Goal: Task Accomplishment & Management: Manage account settings

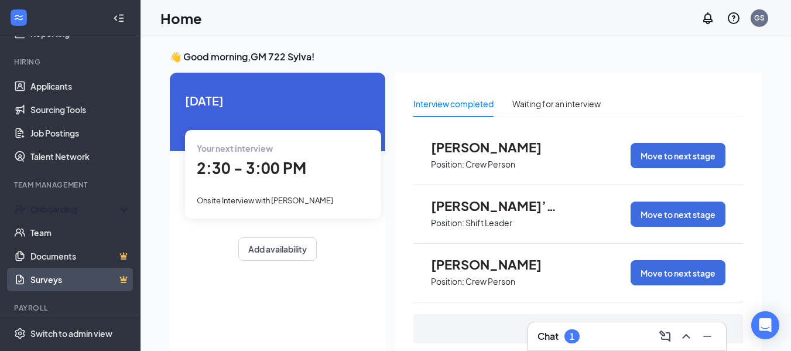
scroll to position [117, 0]
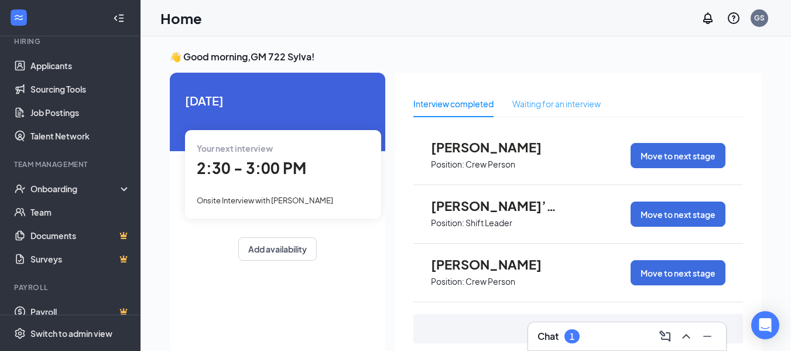
click at [558, 96] on div "Waiting for an interview" at bounding box center [556, 103] width 88 height 27
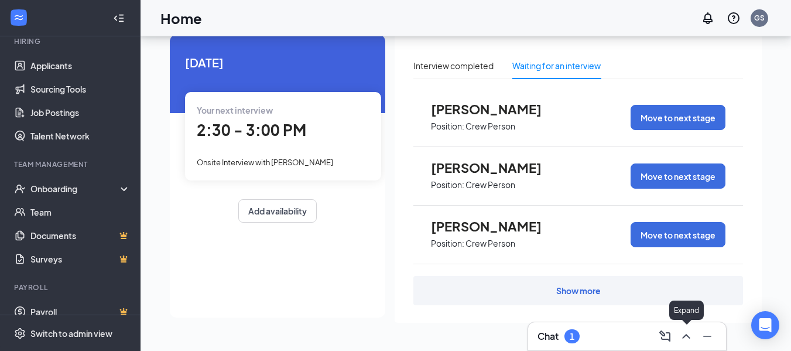
click at [680, 335] on icon "ChevronUp" at bounding box center [686, 336] width 14 height 14
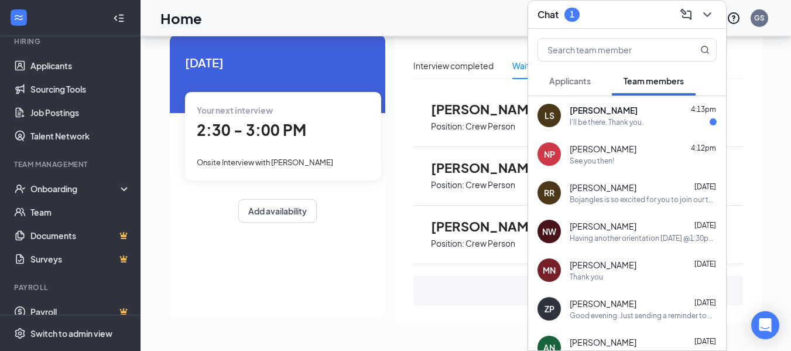
click at [663, 117] on div "I'll be there. Thank you." at bounding box center [642, 122] width 147 height 10
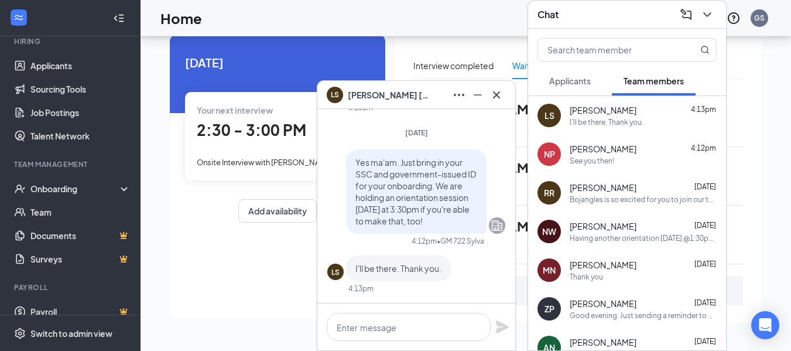
click at [506, 93] on div "LS [PERSON_NAME]" at bounding box center [416, 95] width 198 height 28
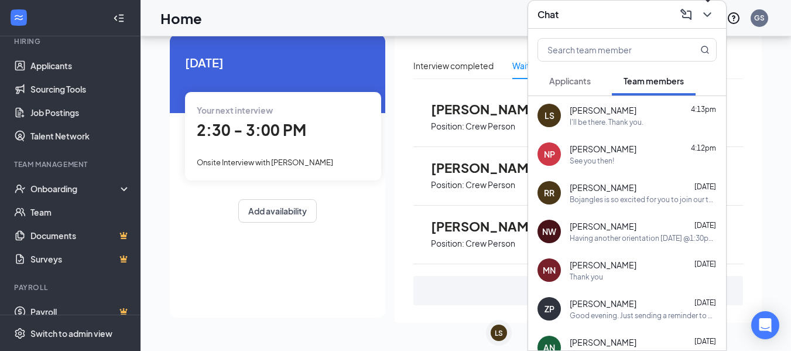
click at [706, 13] on icon "ChevronDown" at bounding box center [707, 15] width 14 height 14
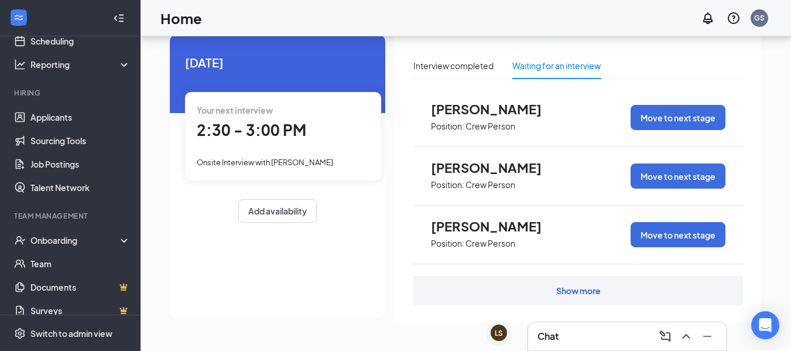
scroll to position [131, 0]
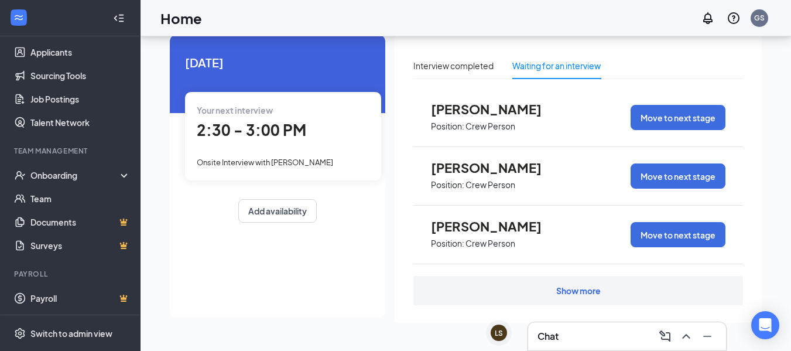
click at [89, 35] on div at bounding box center [70, 18] width 140 height 36
click at [92, 50] on link "Applicants" at bounding box center [80, 51] width 100 height 23
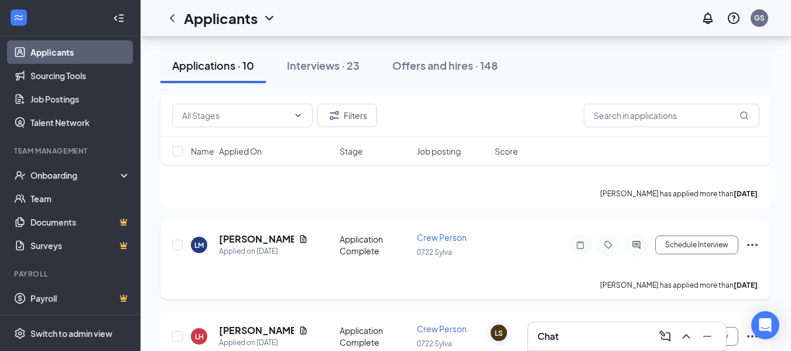
scroll to position [815, 0]
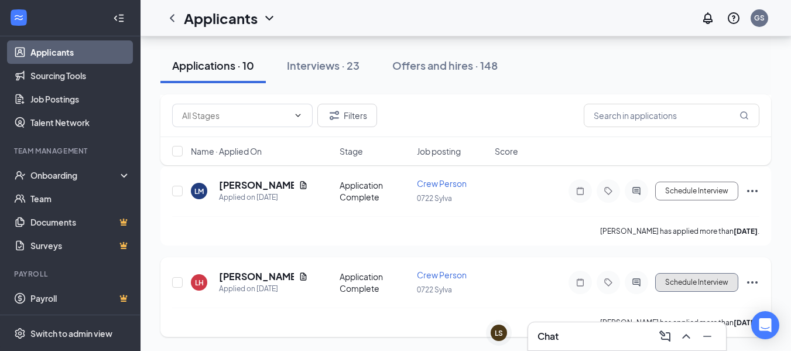
click at [705, 277] on button "Schedule Interview" at bounding box center [696, 282] width 83 height 19
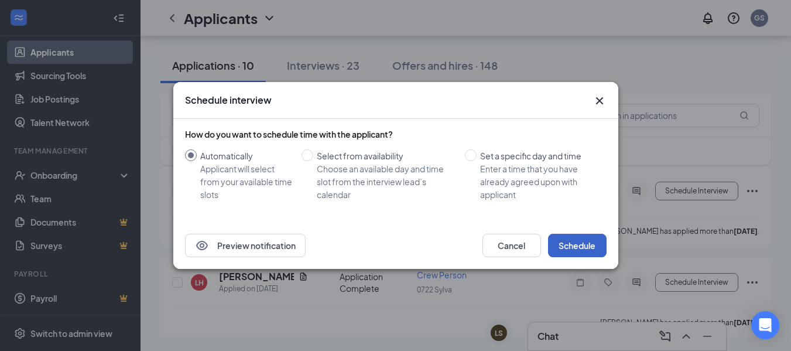
click at [570, 235] on button "Schedule" at bounding box center [577, 245] width 59 height 23
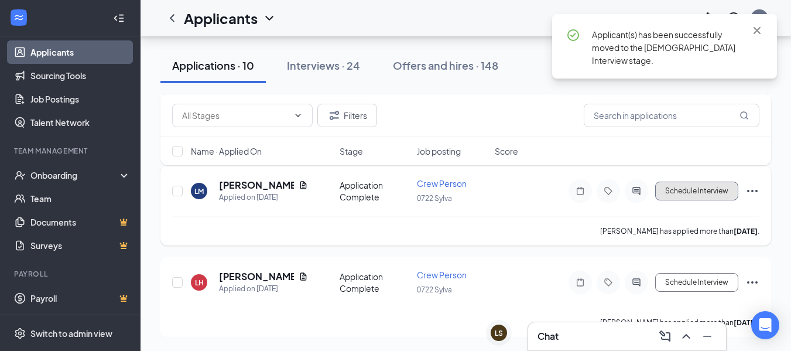
click at [669, 193] on button "Schedule Interview" at bounding box center [696, 190] width 83 height 19
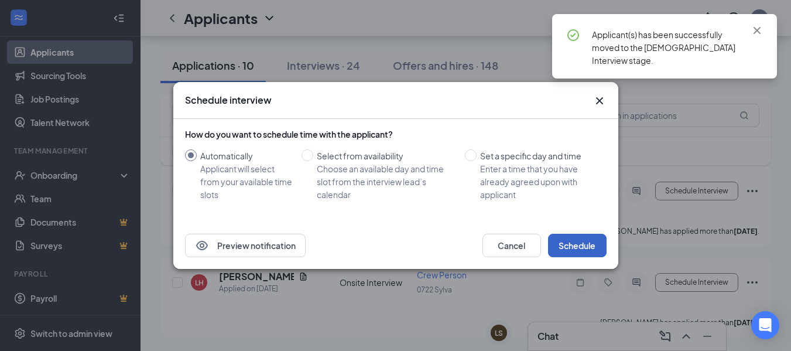
click at [595, 240] on button "Schedule" at bounding box center [577, 245] width 59 height 23
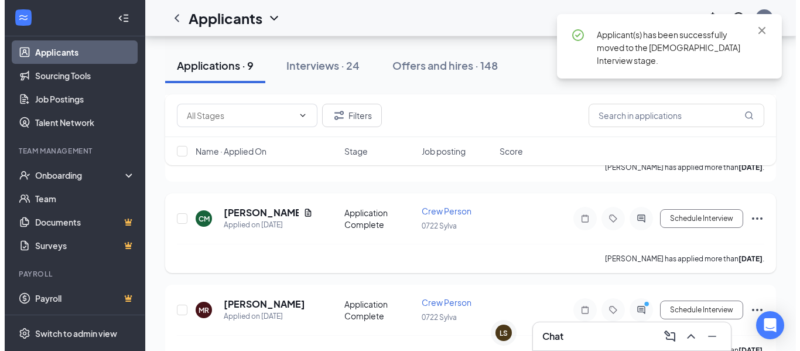
scroll to position [632, 0]
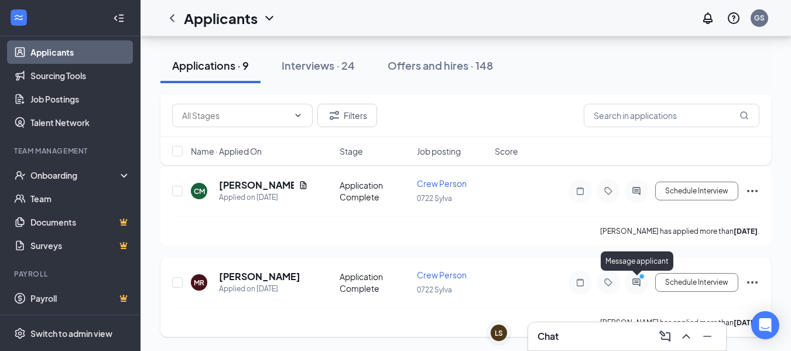
click at [636, 279] on icon "ActiveChat" at bounding box center [636, 282] width 8 height 8
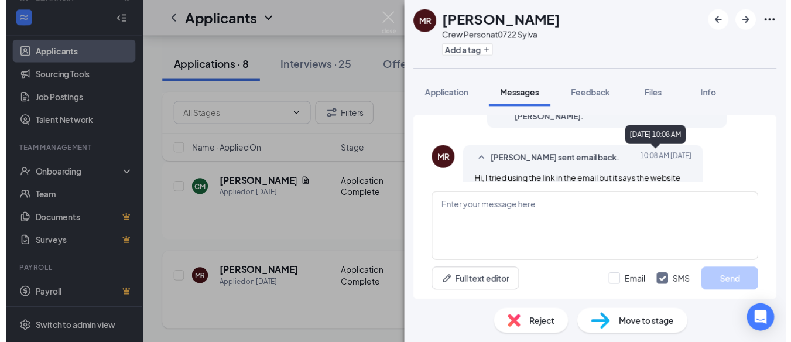
scroll to position [267, 0]
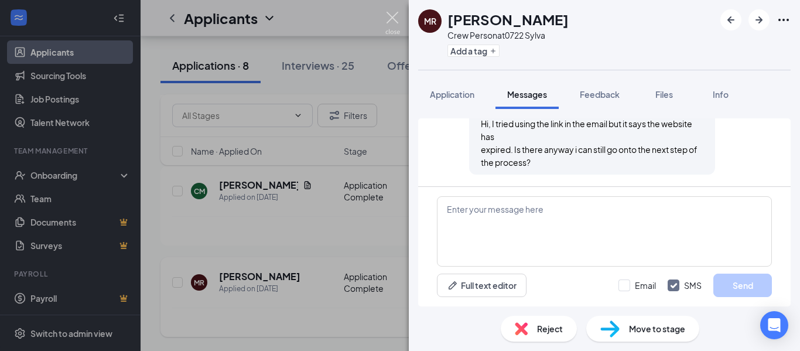
click at [386, 15] on img at bounding box center [392, 23] width 15 height 23
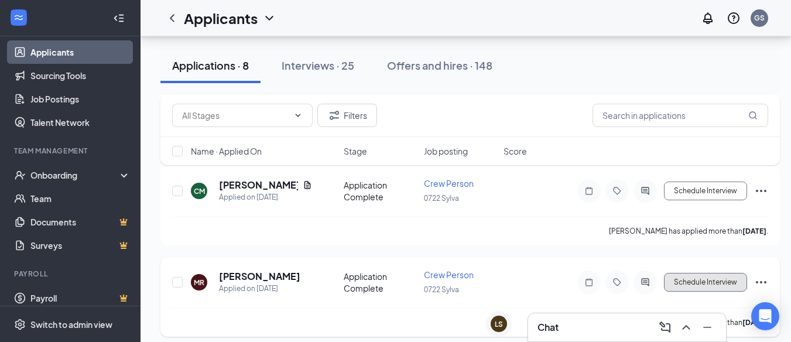
click at [682, 287] on button "Schedule Interview" at bounding box center [705, 282] width 83 height 19
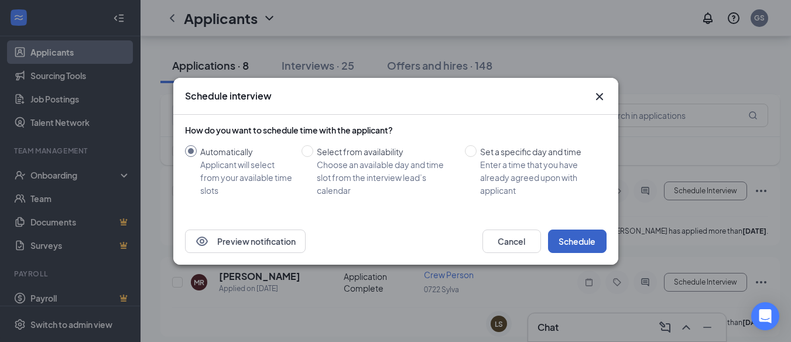
click at [599, 233] on button "Schedule" at bounding box center [577, 240] width 59 height 23
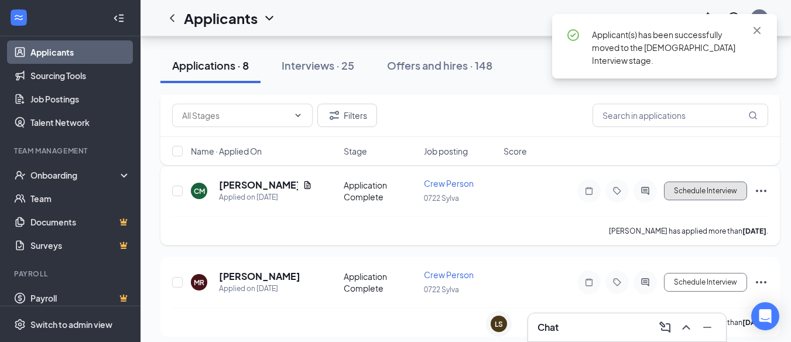
click at [677, 197] on button "Schedule Interview" at bounding box center [705, 190] width 83 height 19
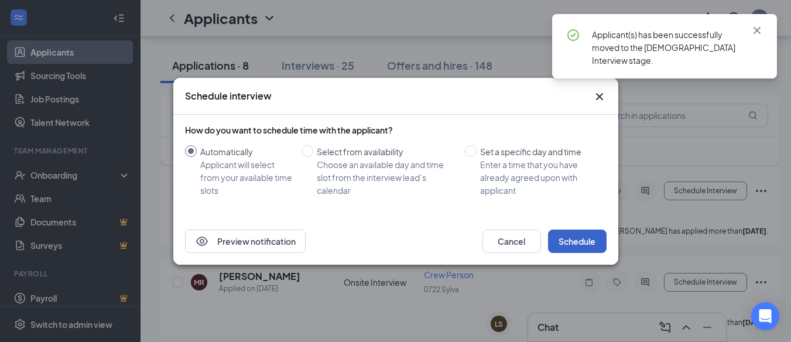
click at [590, 240] on button "Schedule" at bounding box center [577, 240] width 59 height 23
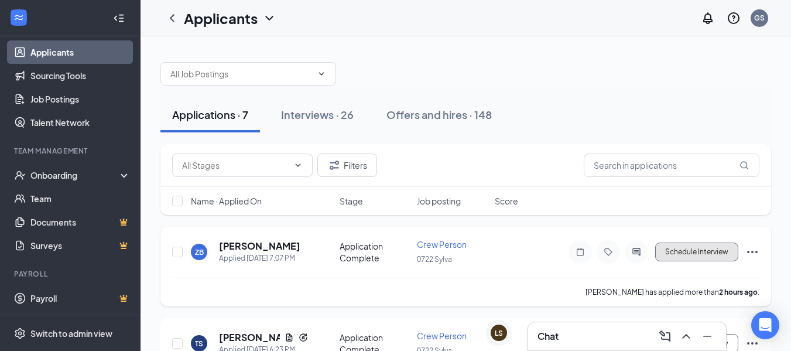
click at [681, 258] on button "Schedule Interview" at bounding box center [696, 251] width 83 height 19
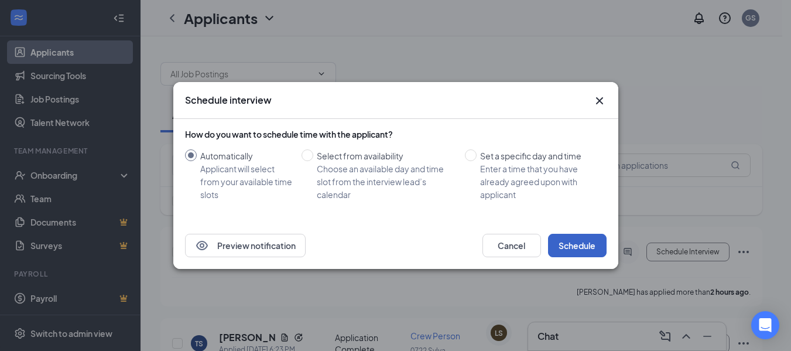
click at [588, 239] on button "Schedule" at bounding box center [577, 245] width 59 height 23
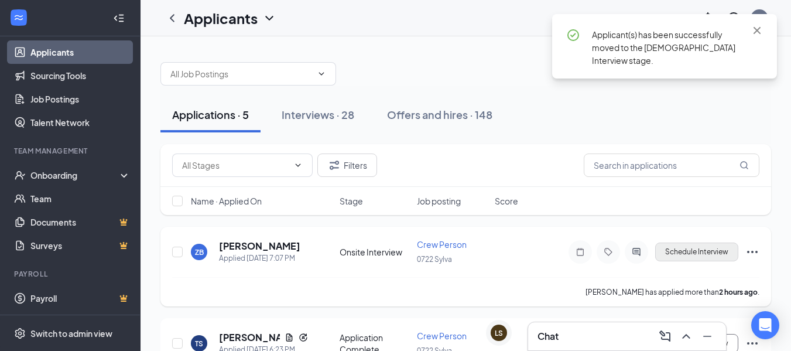
scroll to position [59, 0]
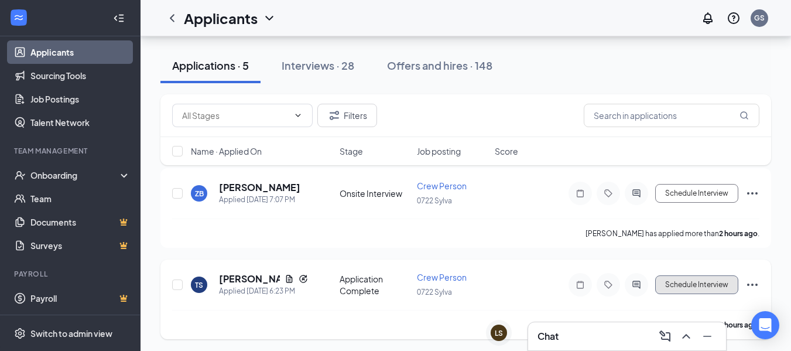
click at [697, 282] on button "Schedule Interview" at bounding box center [696, 284] width 83 height 19
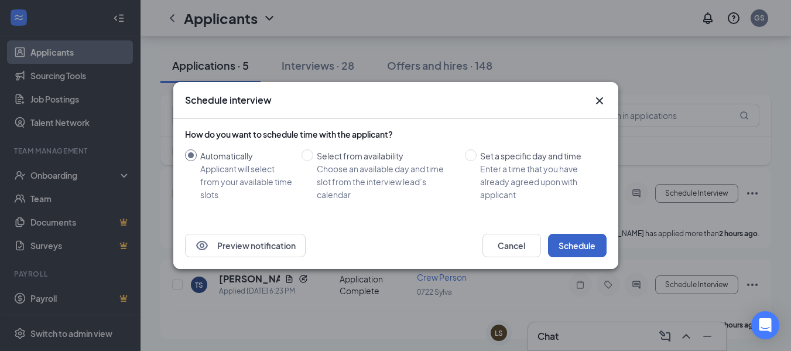
click at [568, 244] on button "Schedule" at bounding box center [577, 245] width 59 height 23
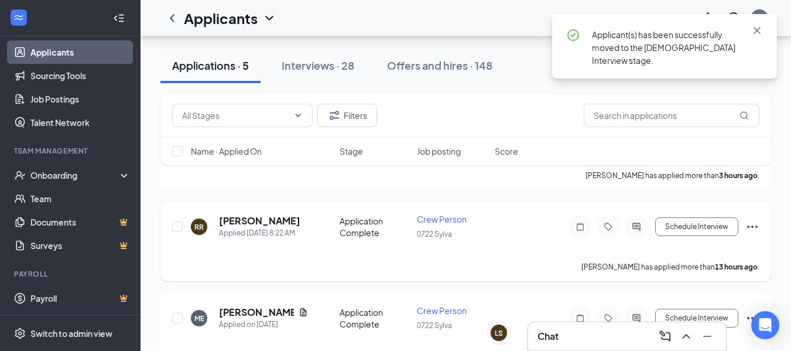
scroll to position [117, 0]
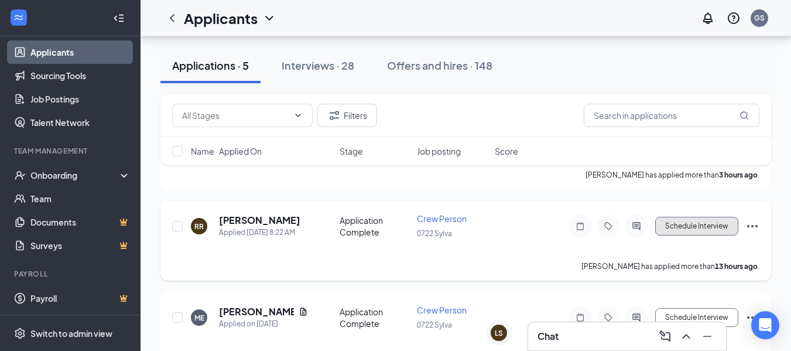
click at [675, 229] on button "Schedule Interview" at bounding box center [696, 226] width 83 height 19
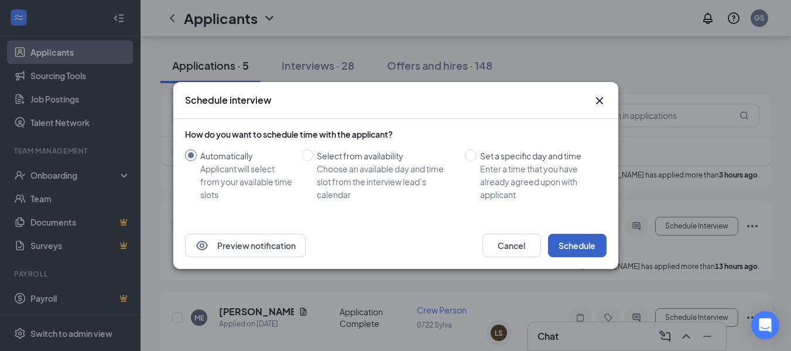
click at [568, 235] on button "Schedule" at bounding box center [577, 245] width 59 height 23
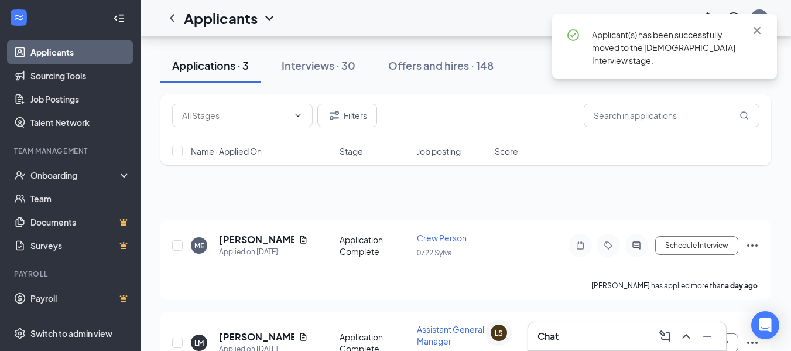
scroll to position [0, 0]
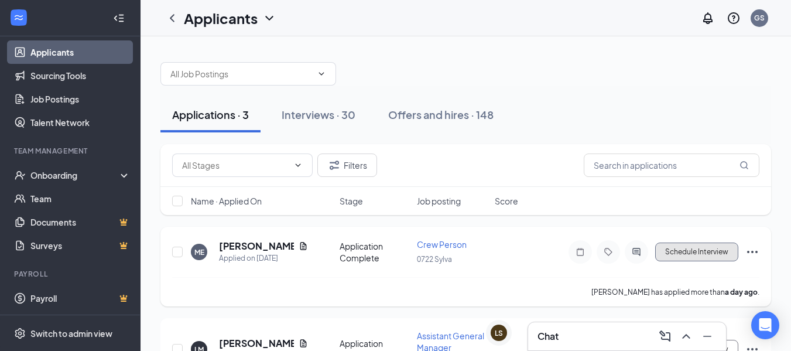
click at [712, 255] on button "Schedule Interview" at bounding box center [696, 251] width 83 height 19
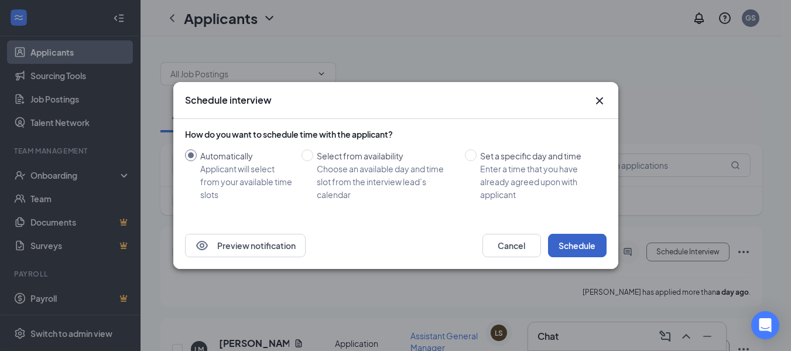
click at [588, 243] on button "Schedule" at bounding box center [577, 245] width 59 height 23
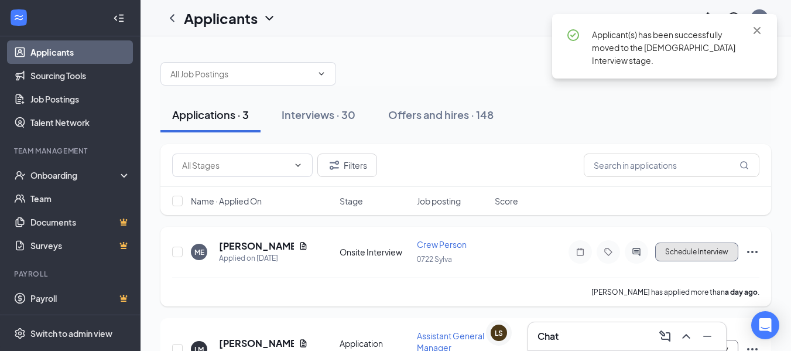
click at [705, 255] on button "Schedule Interview" at bounding box center [696, 251] width 83 height 19
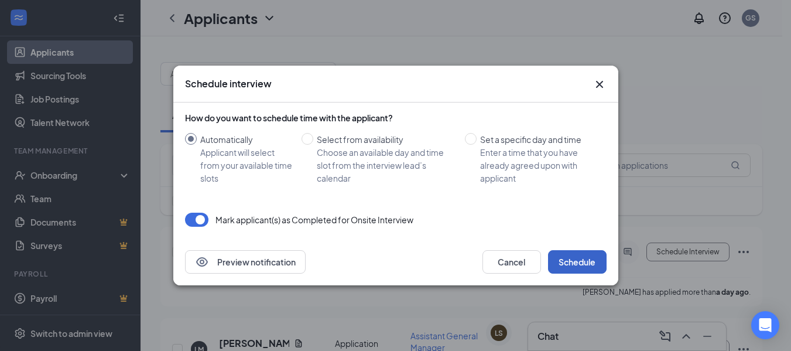
click at [587, 267] on button "Schedule" at bounding box center [577, 261] width 59 height 23
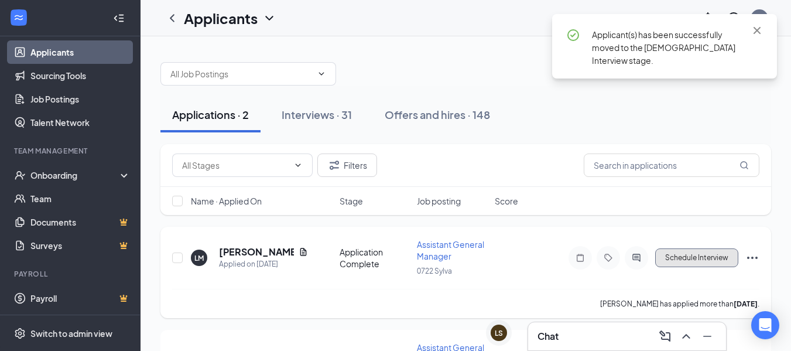
drag, startPoint x: 692, startPoint y: 264, endPoint x: 678, endPoint y: 255, distance: 16.6
click at [692, 263] on button "Schedule Interview" at bounding box center [696, 257] width 83 height 19
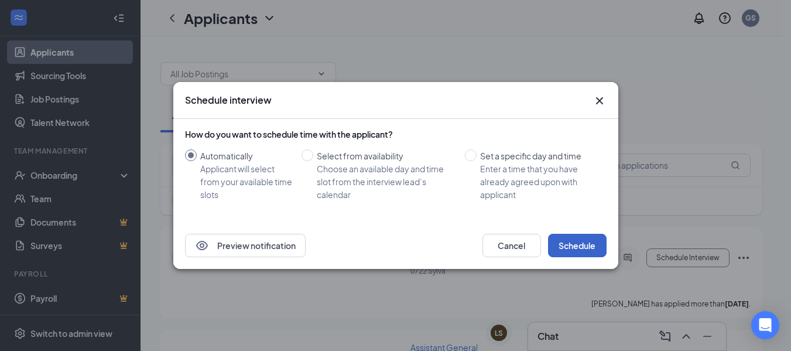
click at [597, 243] on button "Schedule" at bounding box center [577, 245] width 59 height 23
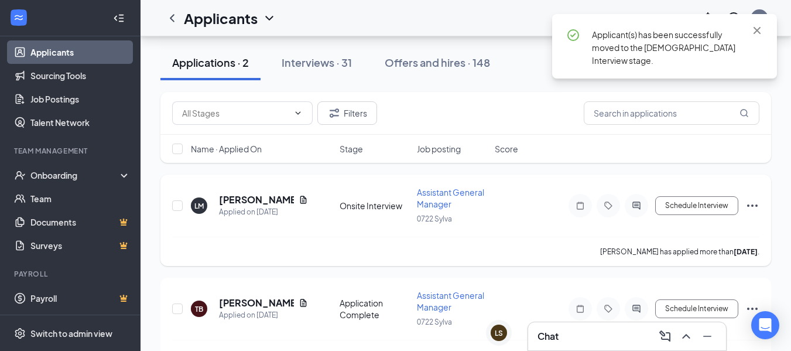
scroll to position [26, 0]
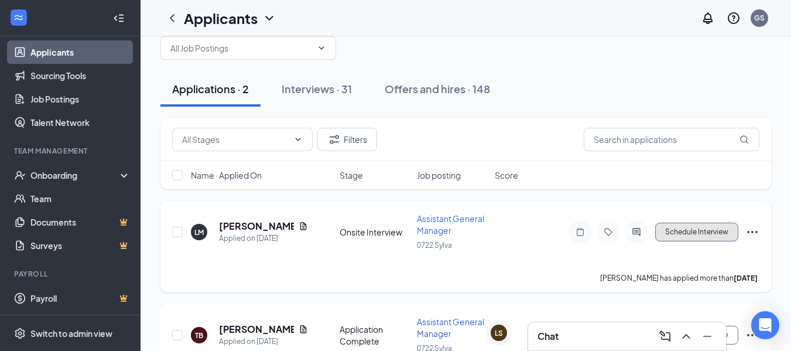
click at [697, 228] on button "Schedule Interview" at bounding box center [696, 231] width 83 height 19
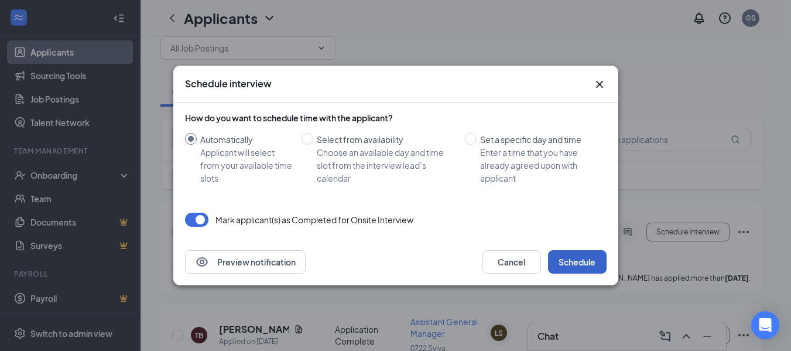
click at [566, 270] on button "Schedule" at bounding box center [577, 261] width 59 height 23
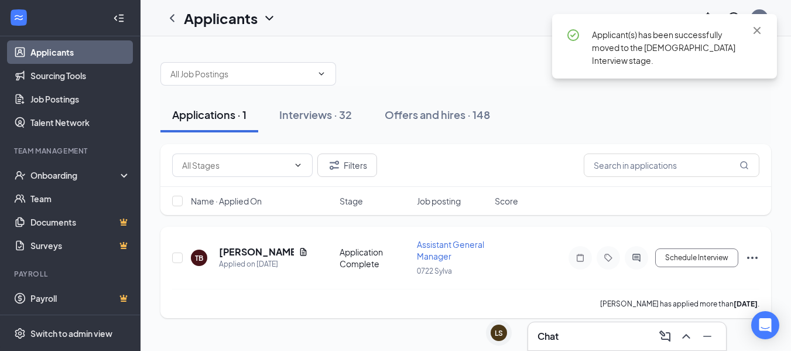
scroll to position [0, 0]
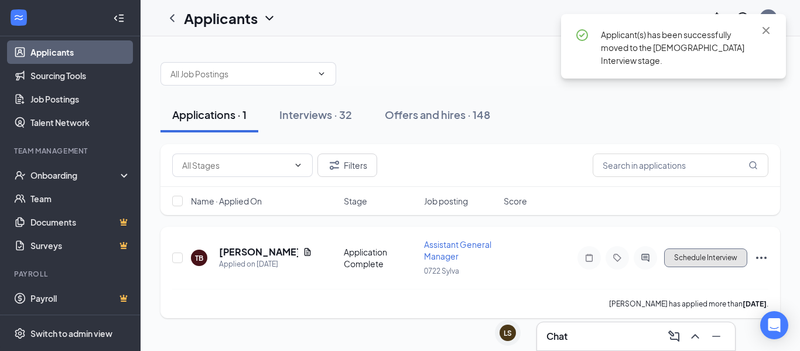
click at [689, 263] on button "Schedule Interview" at bounding box center [705, 257] width 83 height 19
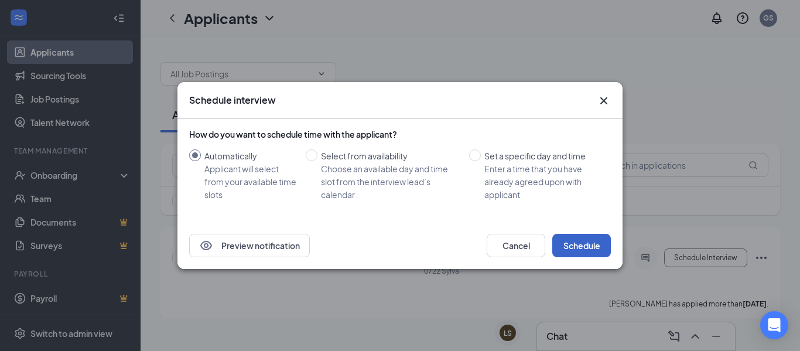
click at [606, 249] on button "Schedule" at bounding box center [581, 245] width 59 height 23
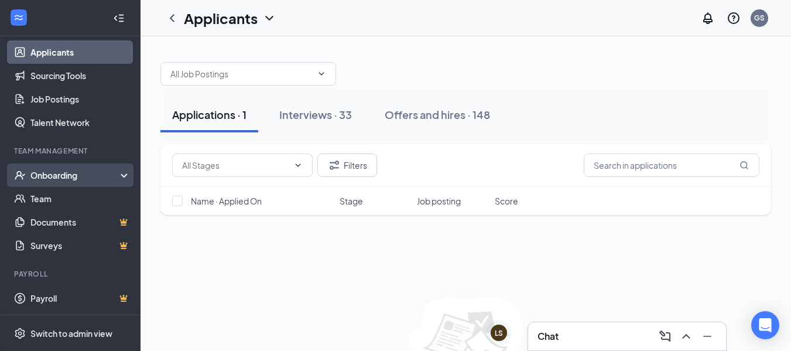
drag, startPoint x: 87, startPoint y: 177, endPoint x: 91, endPoint y: 165, distance: 12.4
click at [87, 176] on div "Onboarding" at bounding box center [75, 175] width 90 height 12
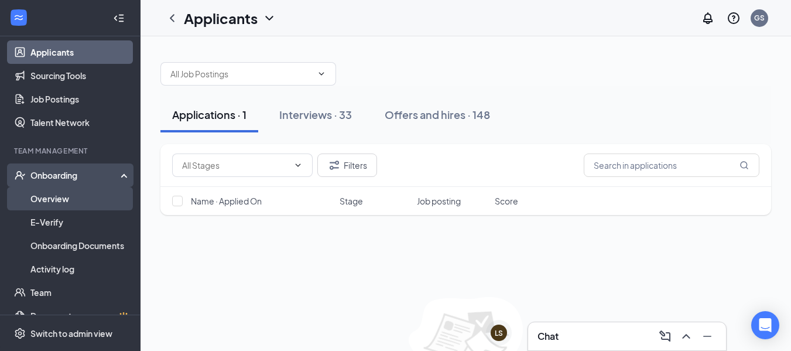
click at [92, 191] on link "Overview" at bounding box center [80, 198] width 100 height 23
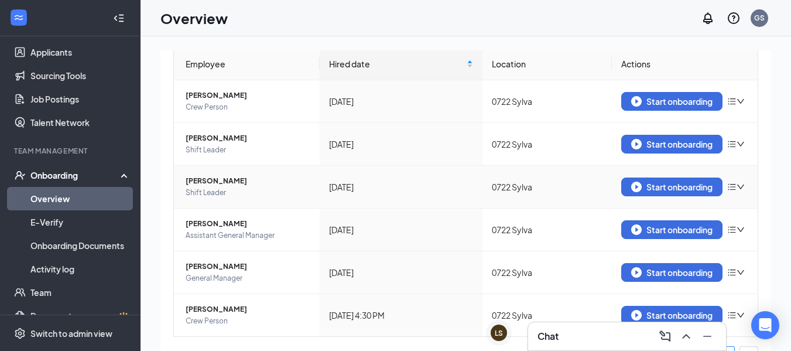
scroll to position [143, 0]
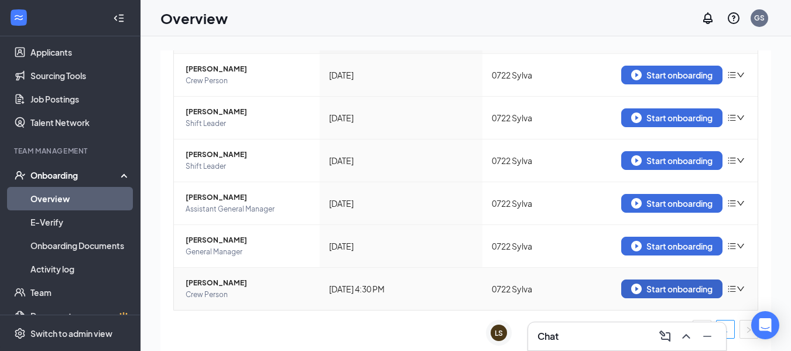
click at [623, 288] on button "Start onboarding" at bounding box center [671, 288] width 101 height 19
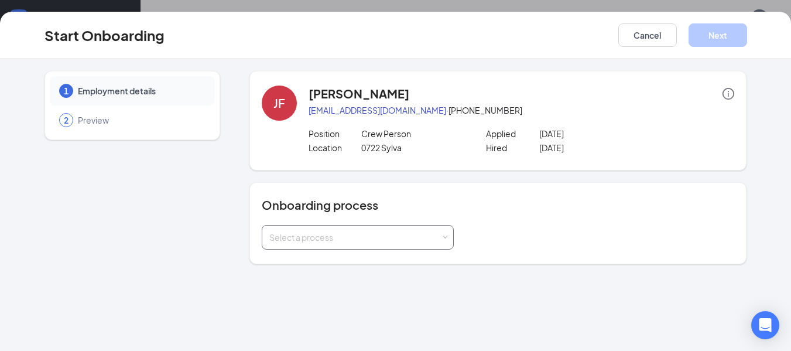
click at [427, 233] on div "Select a process" at bounding box center [354, 237] width 171 height 12
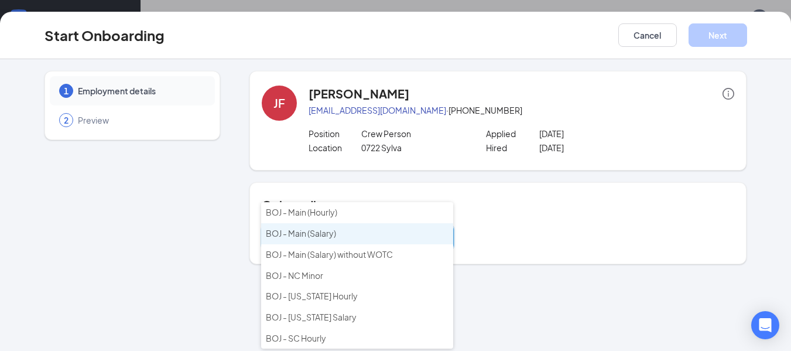
scroll to position [53, 0]
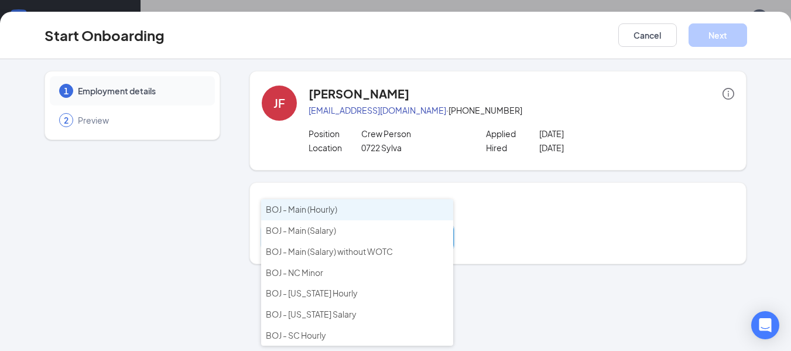
click at [416, 215] on li "BOJ - Main (Hourly)" at bounding box center [357, 209] width 192 height 21
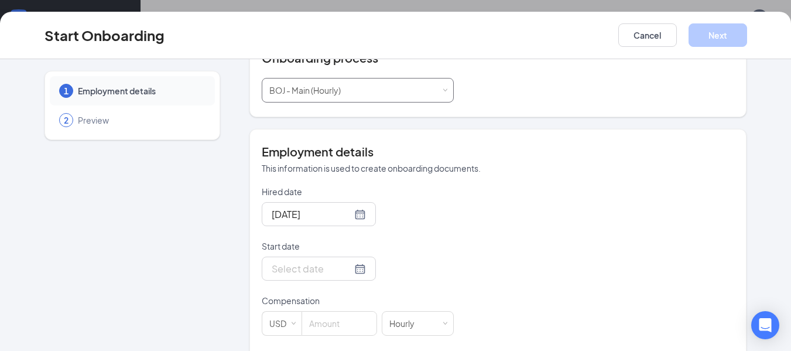
scroll to position [176, 0]
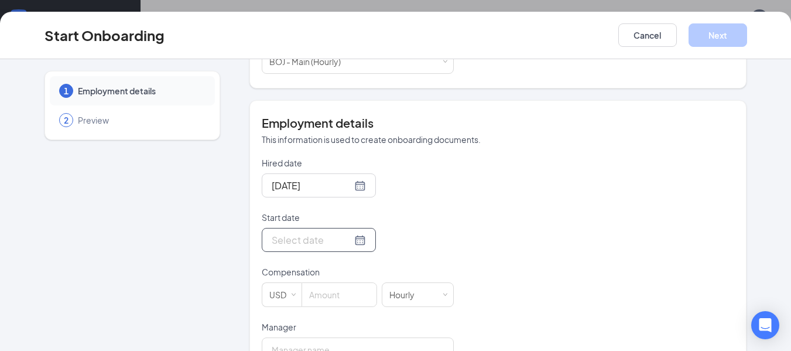
click at [349, 243] on div at bounding box center [319, 239] width 94 height 15
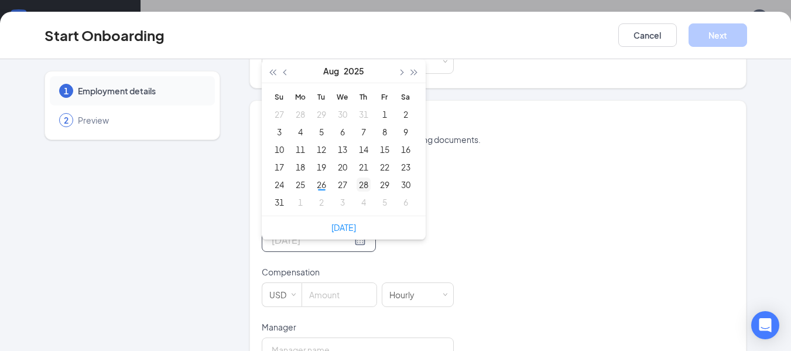
type input "[DATE]"
click at [365, 185] on div "28" at bounding box center [363, 184] width 14 height 14
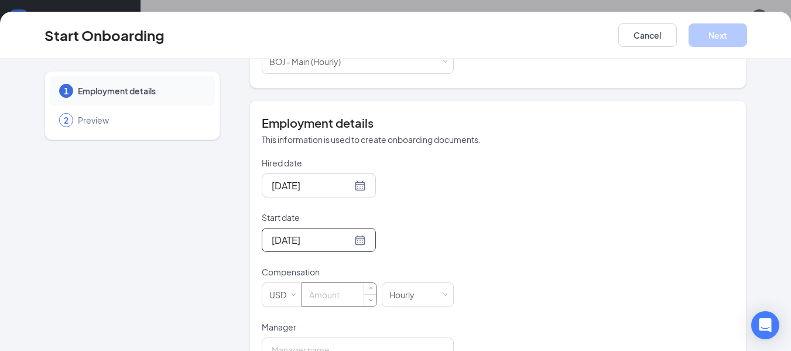
click at [317, 294] on input at bounding box center [339, 294] width 74 height 23
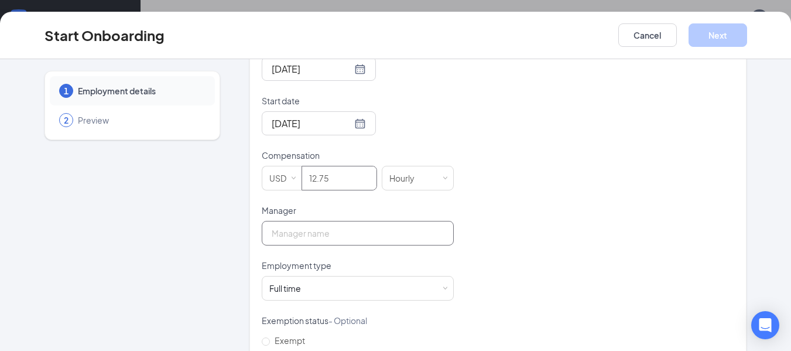
scroll to position [293, 0]
type input "12.75"
click at [362, 238] on input "Manager" at bounding box center [358, 232] width 192 height 25
type input "Promise [PERSON_NAME]"
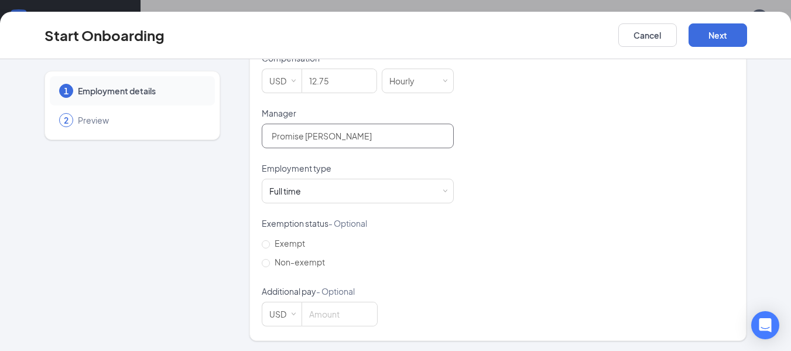
scroll to position [391, 0]
click at [729, 36] on button "Next" at bounding box center [717, 34] width 59 height 23
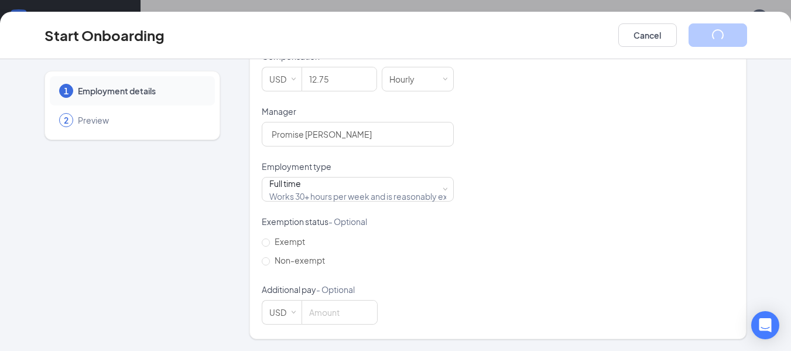
scroll to position [50, 0]
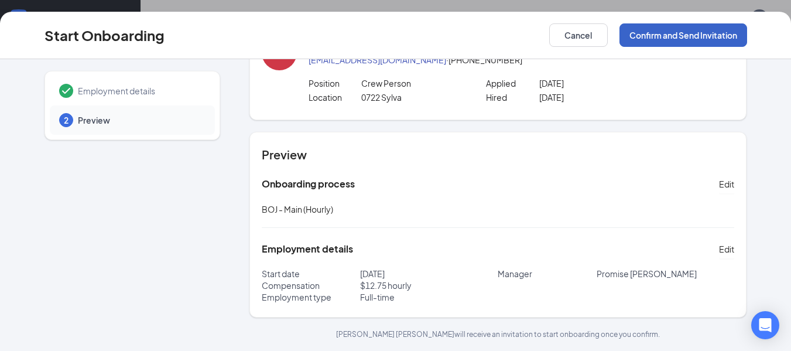
click at [663, 38] on button "Confirm and Send Invitation" at bounding box center [683, 34] width 128 height 23
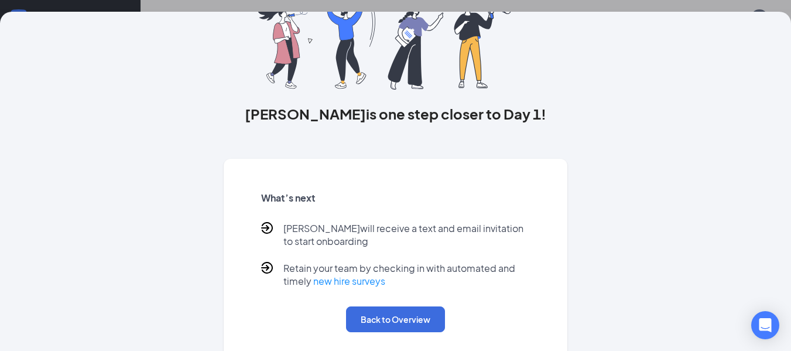
scroll to position [114, 0]
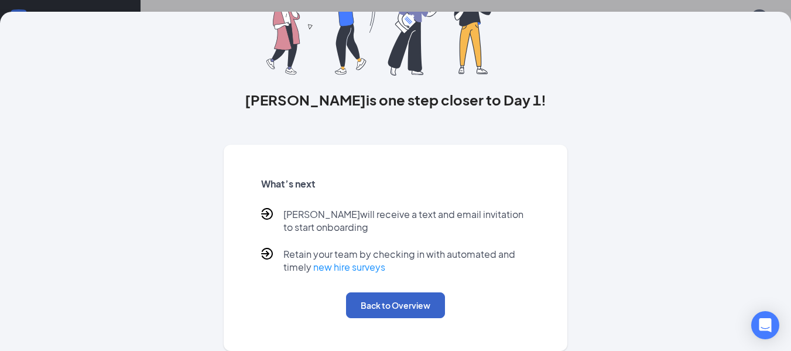
click at [359, 313] on button "Back to Overview" at bounding box center [395, 305] width 99 height 26
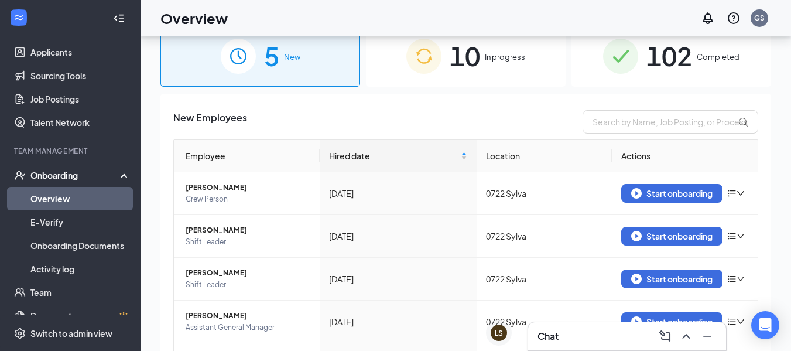
scroll to position [0, 0]
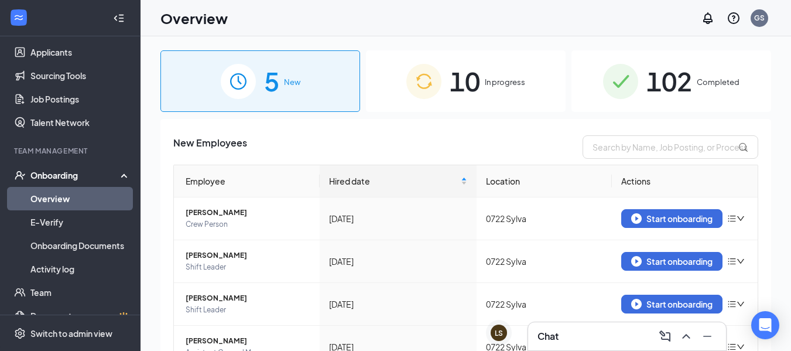
click at [487, 81] on span "In progress" at bounding box center [505, 82] width 40 height 12
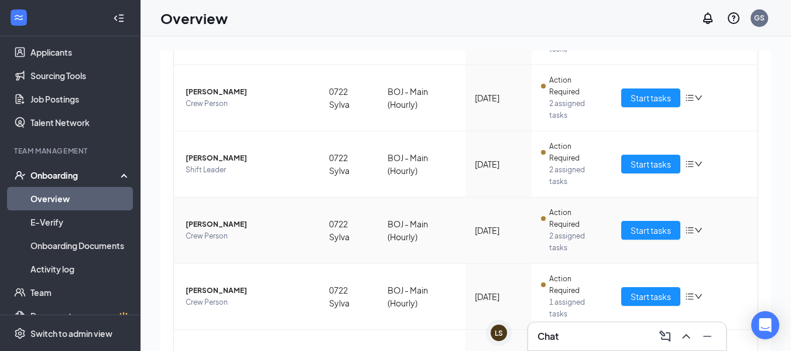
scroll to position [468, 0]
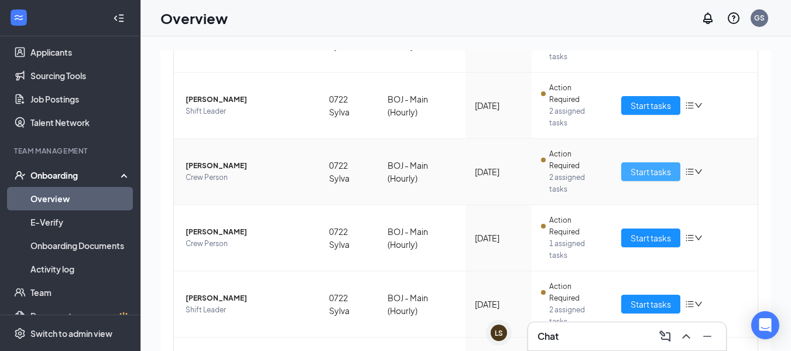
click at [656, 177] on span "Start tasks" at bounding box center [650, 171] width 40 height 13
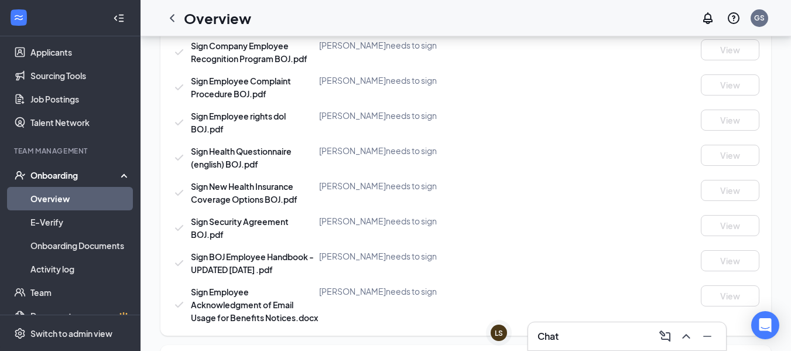
scroll to position [840, 0]
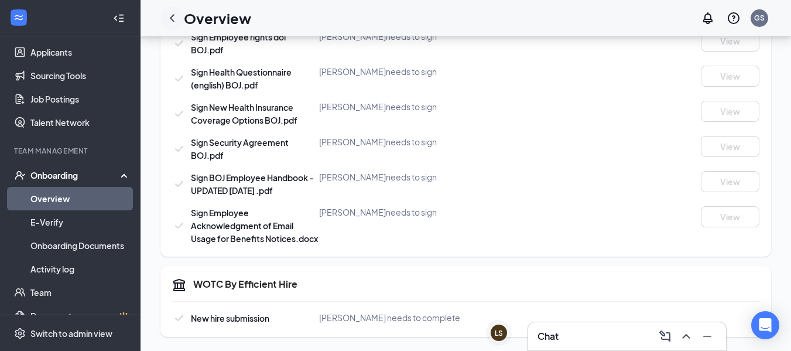
click at [167, 21] on icon "ChevronLeft" at bounding box center [172, 18] width 14 height 14
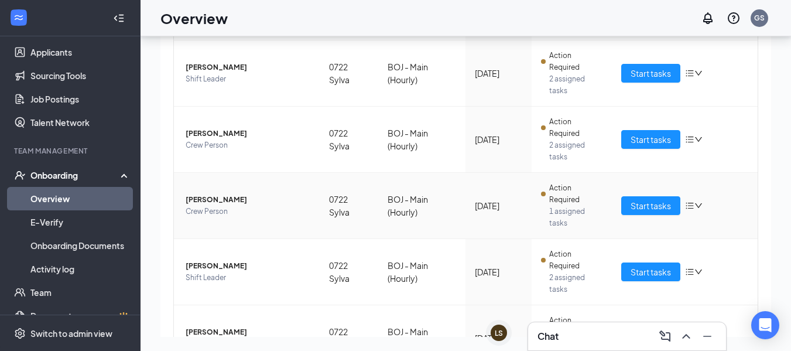
scroll to position [468, 0]
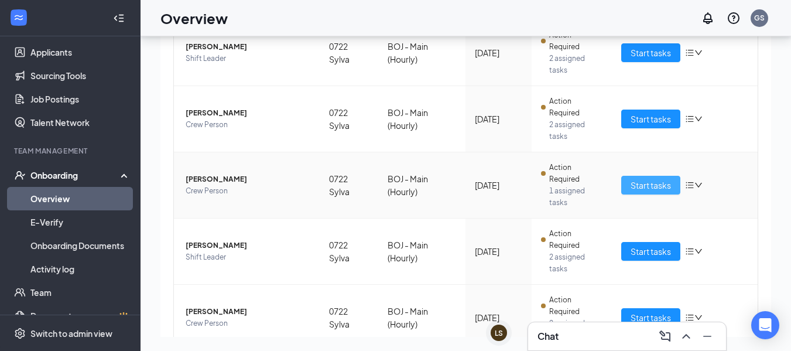
click at [638, 190] on span "Start tasks" at bounding box center [650, 185] width 40 height 13
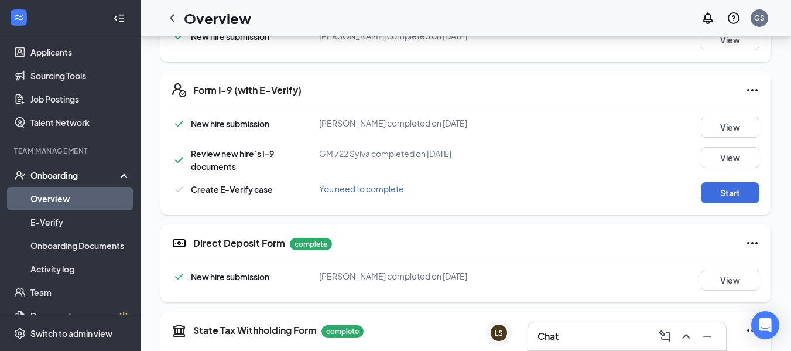
scroll to position [351, 0]
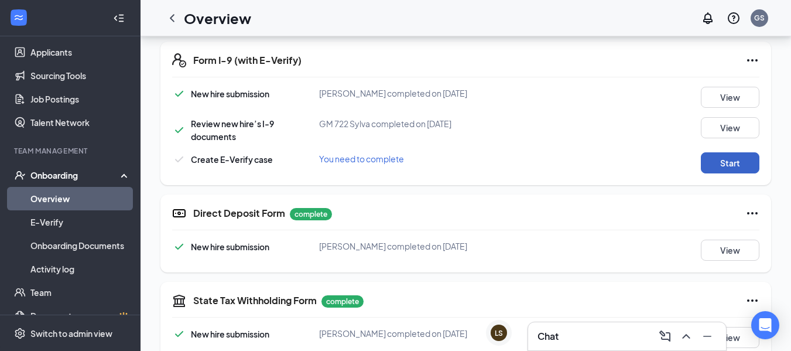
click at [748, 163] on button "Start" at bounding box center [730, 162] width 59 height 21
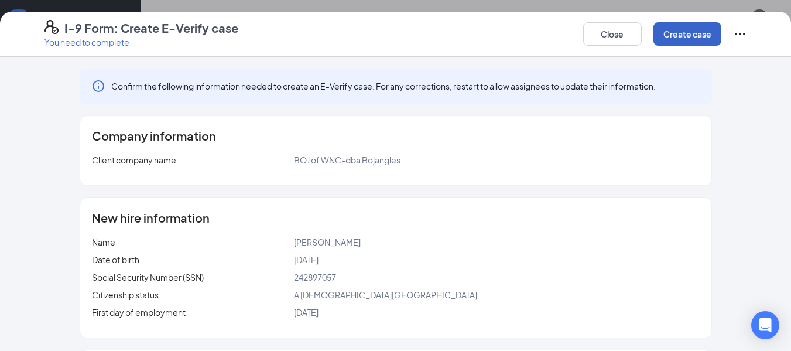
click at [682, 33] on button "Create case" at bounding box center [687, 33] width 68 height 23
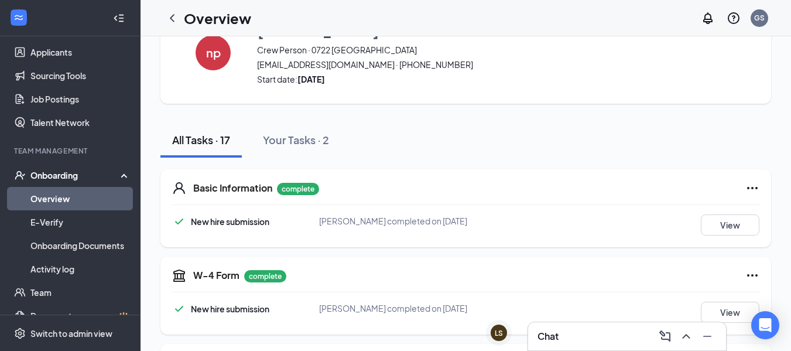
scroll to position [29, 0]
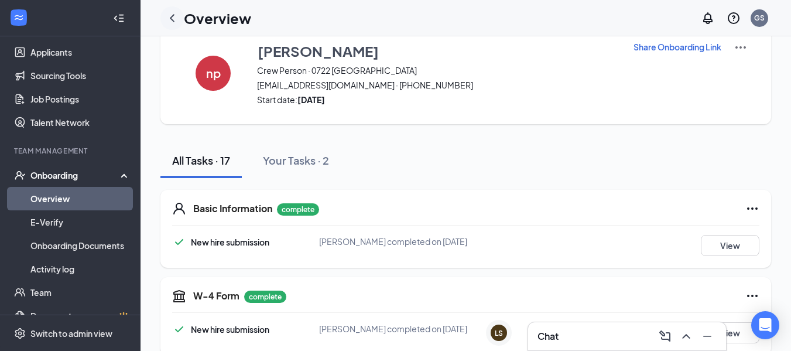
click at [169, 24] on icon "ChevronLeft" at bounding box center [172, 18] width 14 height 14
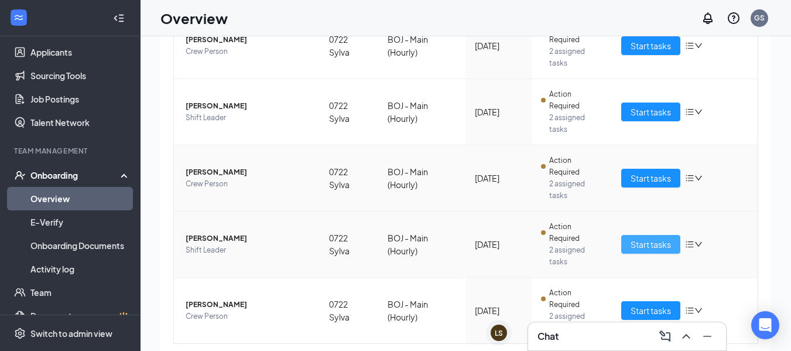
scroll to position [468, 0]
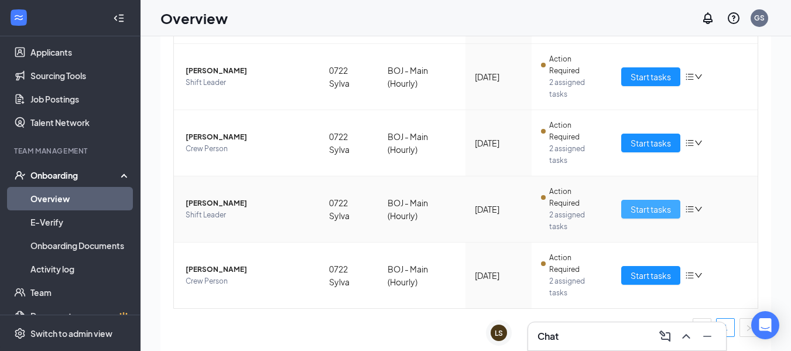
click at [633, 216] on button "Start tasks" at bounding box center [650, 209] width 59 height 19
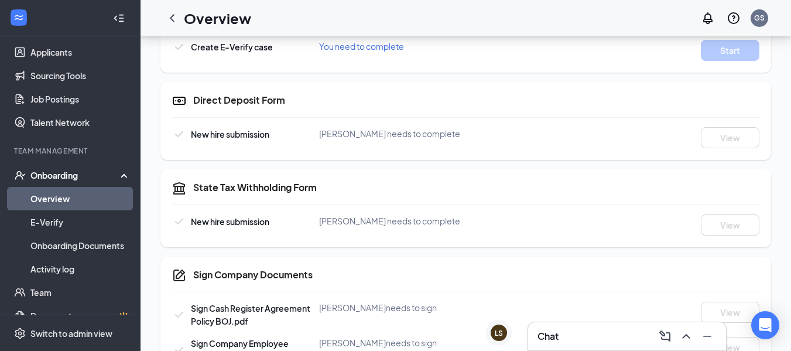
scroll to position [468, 0]
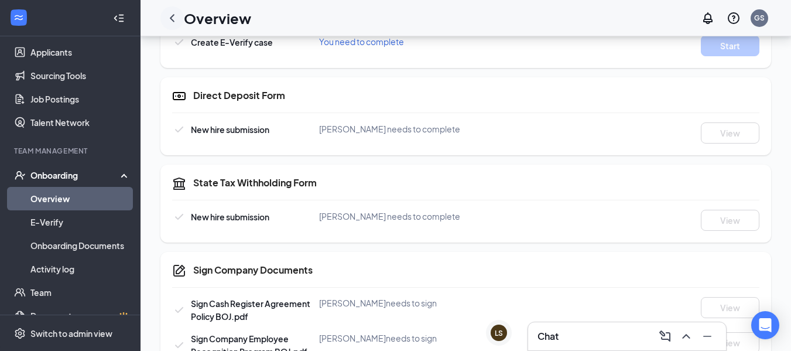
click at [167, 18] on icon "ChevronLeft" at bounding box center [172, 18] width 14 height 14
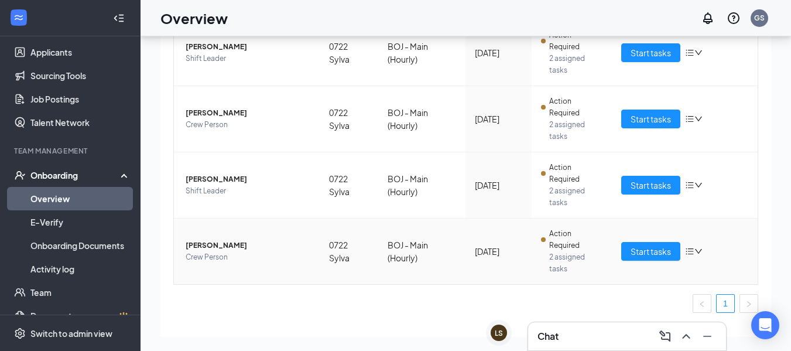
scroll to position [495, 0]
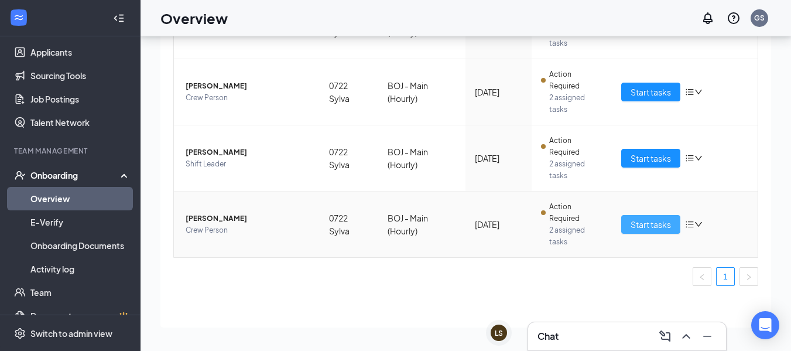
click at [654, 221] on span "Start tasks" at bounding box center [650, 224] width 40 height 13
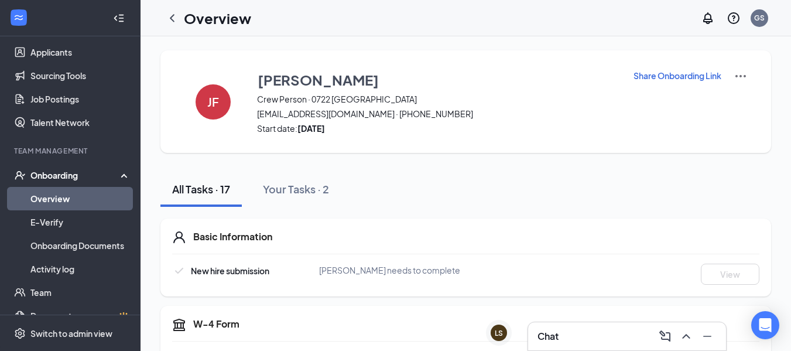
drag, startPoint x: 177, startPoint y: 11, endPoint x: 195, endPoint y: 15, distance: 18.0
click at [177, 11] on icon "ChevronLeft" at bounding box center [172, 18] width 14 height 14
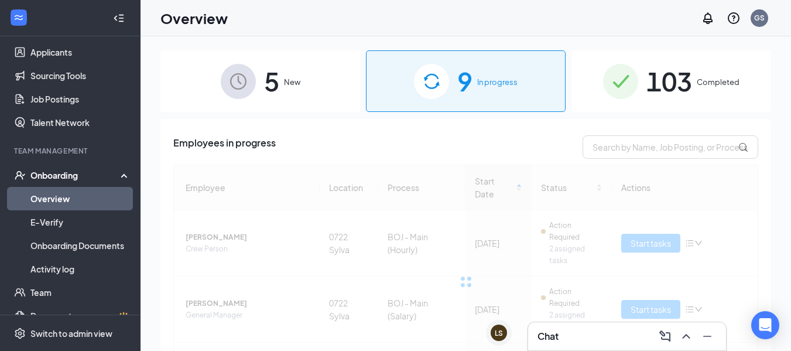
click at [615, 81] on img at bounding box center [620, 81] width 35 height 35
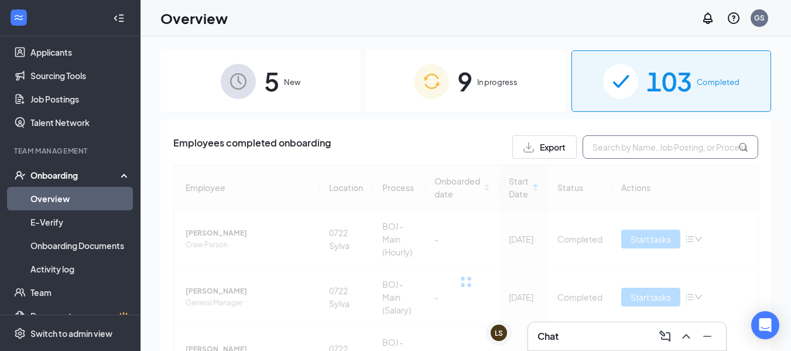
click at [646, 140] on input "text" at bounding box center [670, 146] width 176 height 23
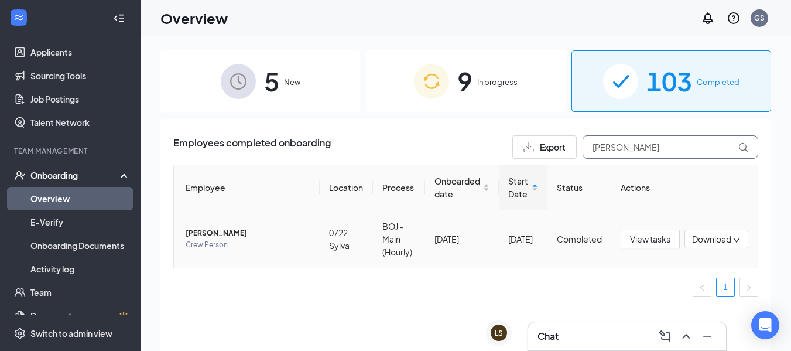
type input "[PERSON_NAME]"
click at [231, 234] on span "[PERSON_NAME]" at bounding box center [248, 233] width 125 height 12
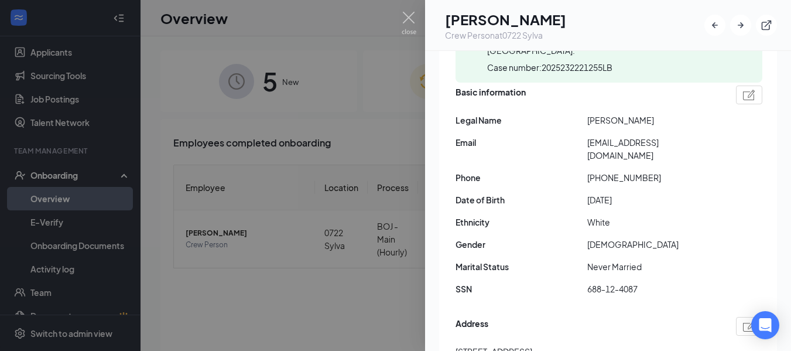
scroll to position [176, 0]
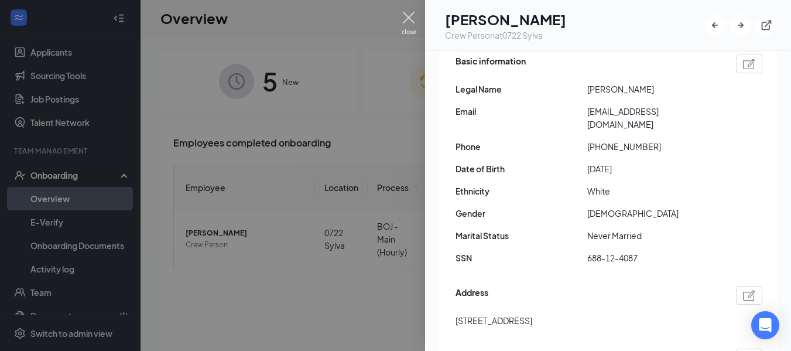
click at [411, 19] on img at bounding box center [409, 23] width 15 height 23
